Goal: Task Accomplishment & Management: Complete application form

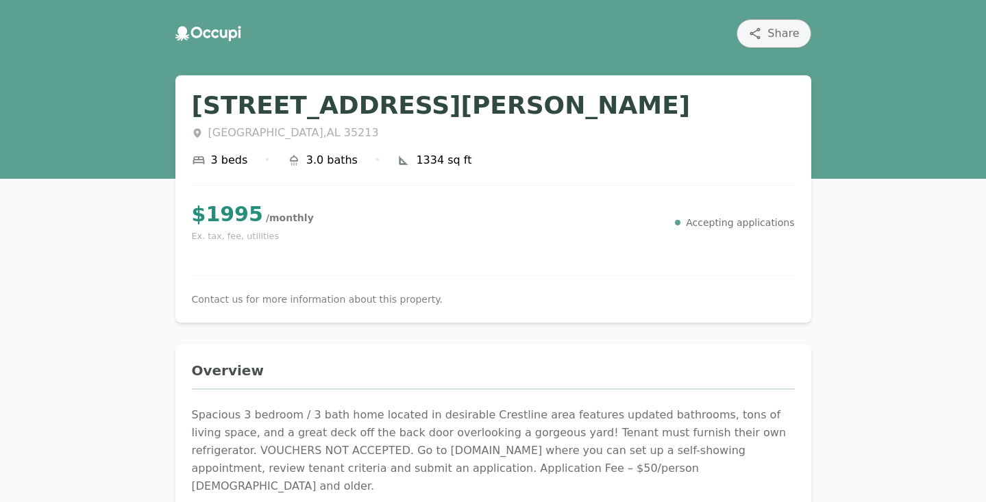
click at [720, 224] on p "Accepting applications" at bounding box center [740, 223] width 108 height 14
click at [679, 279] on div "660 Hagood St Birmingham , AL 35213 3 beds • 3.0 baths • 1334 sq ft $ 1995 / mo…" at bounding box center [493, 199] width 603 height 214
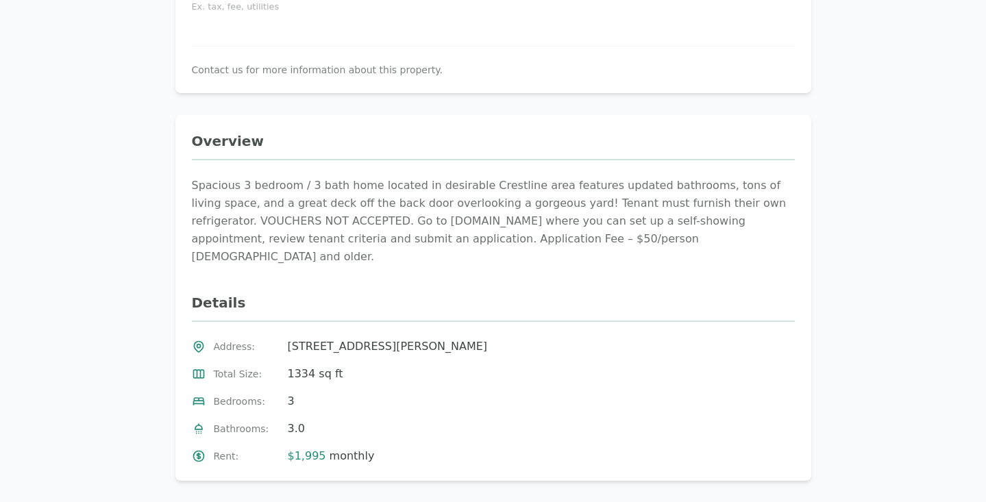
scroll to position [243, 0]
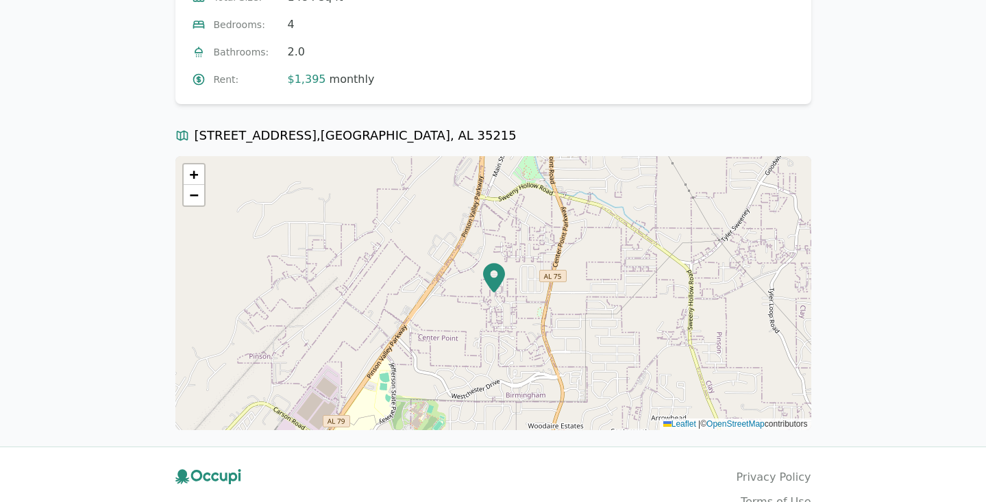
scroll to position [600, 0]
